Goal: Task Accomplishment & Management: Manage account settings

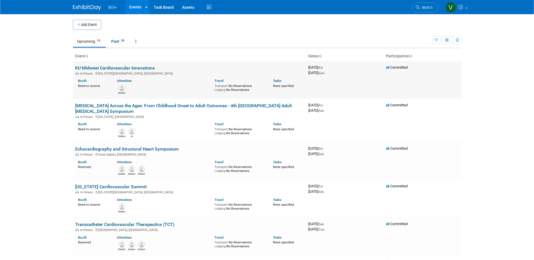
click at [134, 68] on link "KU Midwest Cardiovascular Innovations" at bounding box center [115, 67] width 80 height 5
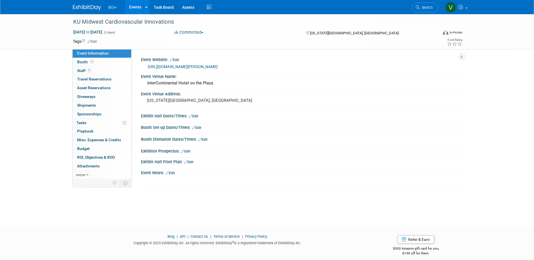
click at [204, 34] on button "Committed" at bounding box center [189, 33] width 34 height 6
click at [132, 6] on link "Events" at bounding box center [135, 7] width 21 height 14
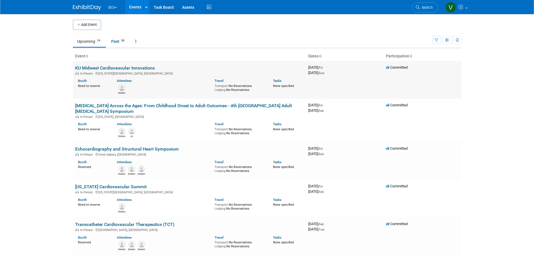
click at [117, 69] on link "KU Midwest Cardiovascular Innovations" at bounding box center [115, 67] width 80 height 5
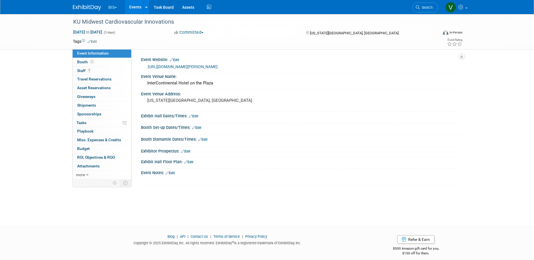
click at [204, 32] on span "button" at bounding box center [202, 32] width 2 height 1
click at [90, 173] on link "more" at bounding box center [102, 175] width 59 height 8
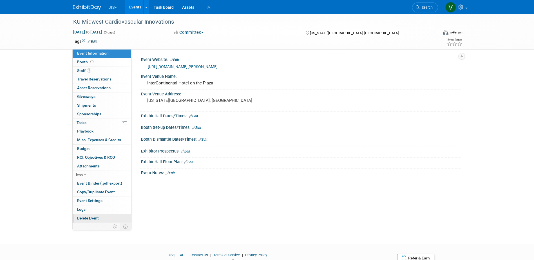
click at [96, 216] on span "Delete Event" at bounding box center [88, 218] width 22 height 5
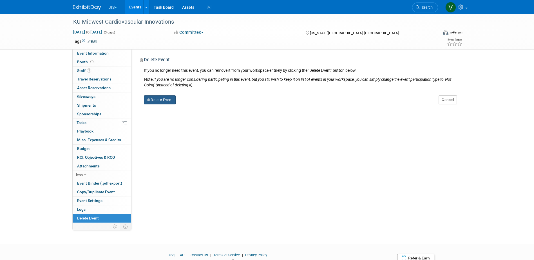
click at [172, 97] on button "Delete Event" at bounding box center [160, 100] width 32 height 9
click at [194, 104] on link "Yes" at bounding box center [195, 104] width 16 height 9
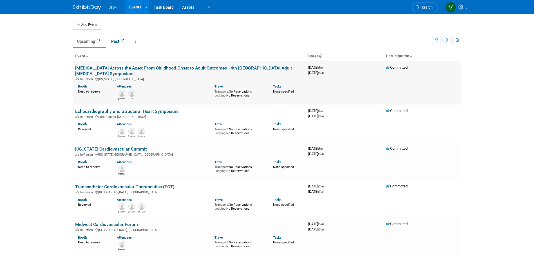
click at [172, 66] on link "[MEDICAL_DATA] Across the Ages: From Childhood Onset to Adult Outcomes - 4th [G…" at bounding box center [183, 70] width 217 height 11
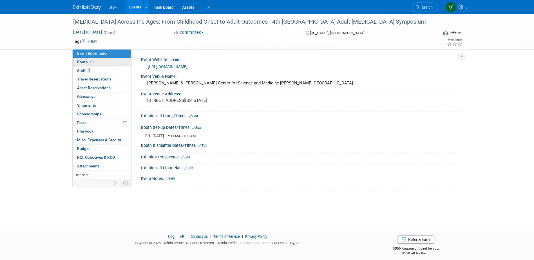
click at [89, 62] on span at bounding box center [91, 62] width 5 height 4
